Goal: Find specific page/section: Find specific page/section

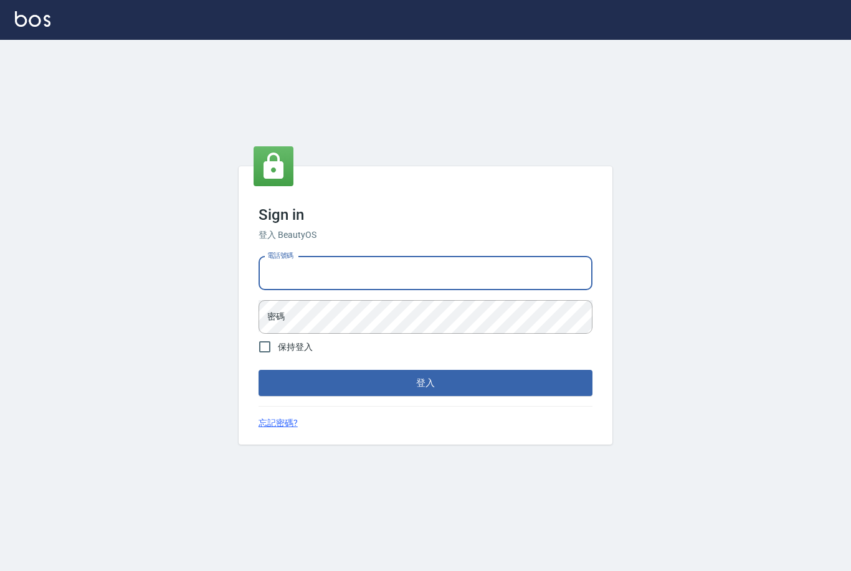
type input "0427061917"
click at [425, 396] on button "登入" at bounding box center [425, 383] width 334 height 26
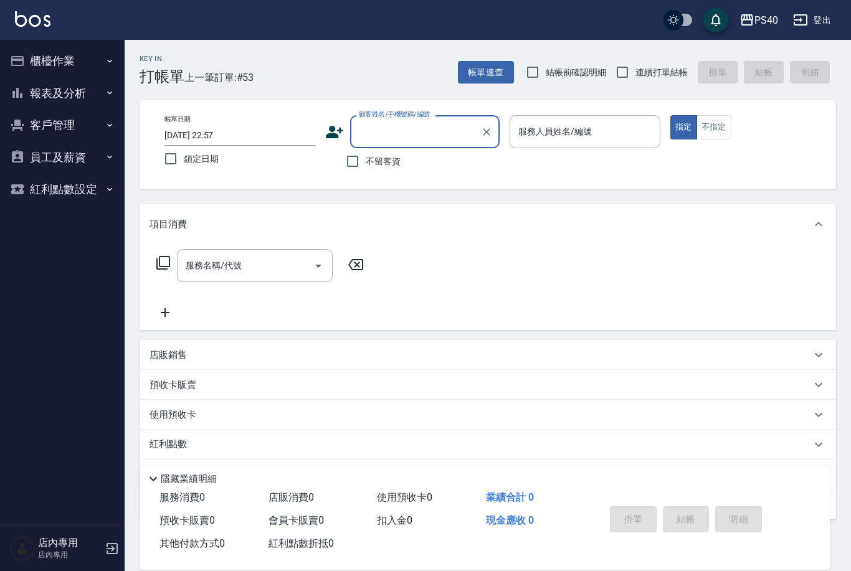
click at [32, 94] on button "報表及分析" at bounding box center [62, 93] width 115 height 32
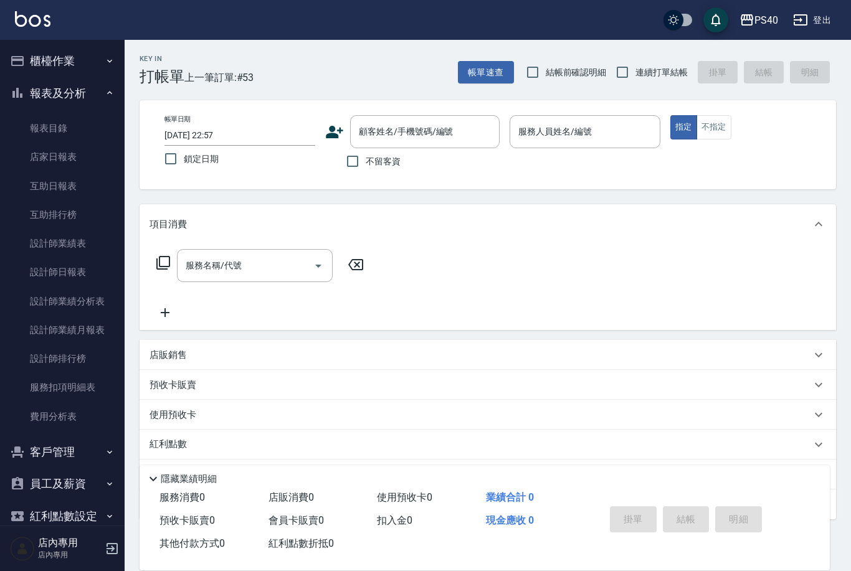
click at [41, 215] on link "互助排行榜" at bounding box center [62, 214] width 115 height 29
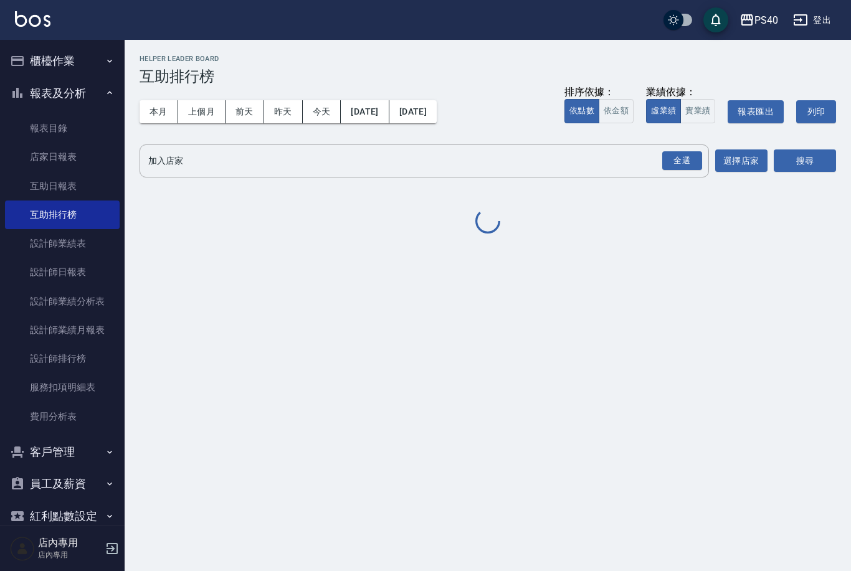
click at [69, 278] on link "設計師日報表" at bounding box center [62, 272] width 115 height 29
